Goal: Download file/media

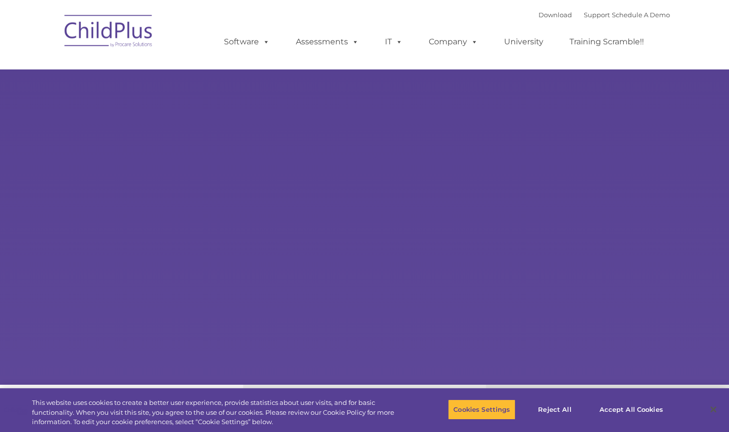
select select "MEDIUM"
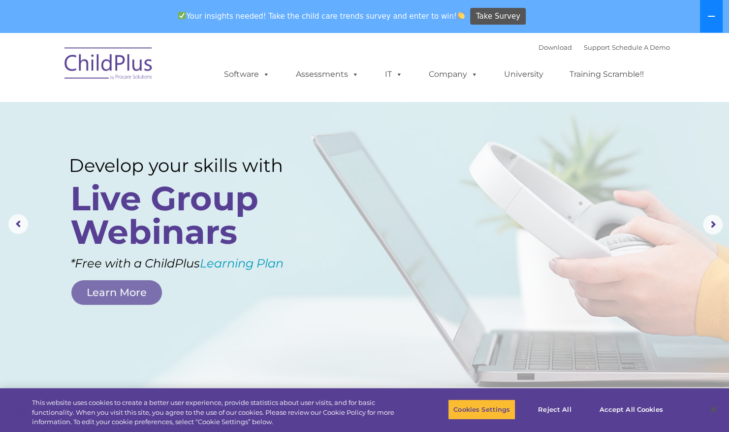
click at [715, 15] on button at bounding box center [711, 16] width 23 height 32
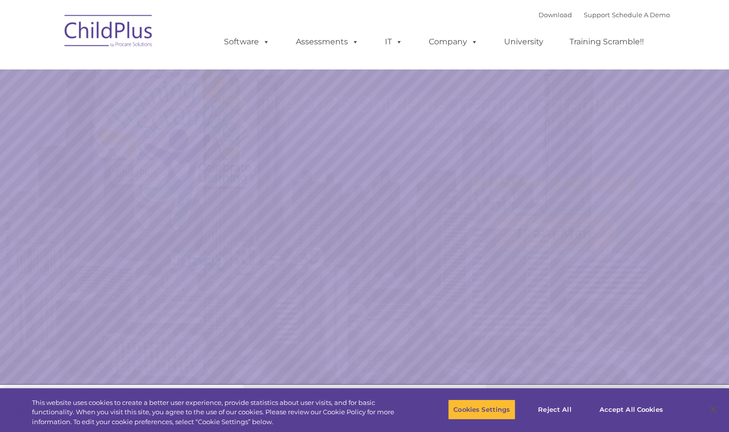
select select "MEDIUM"
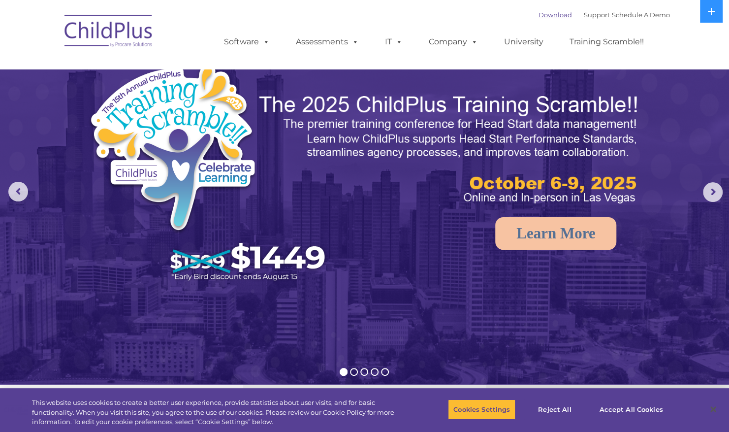
click at [550, 15] on link "Download" at bounding box center [555, 15] width 33 height 8
